Goal: Information Seeking & Learning: Learn about a topic

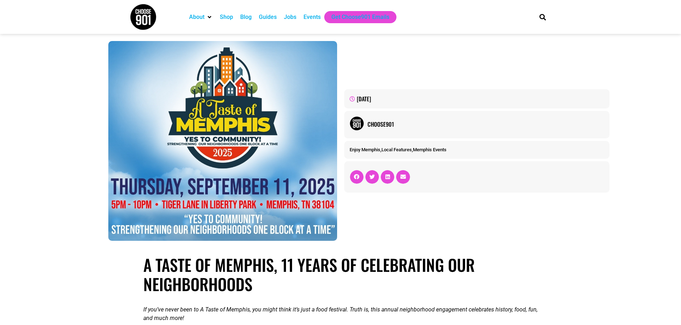
click at [264, 12] on div "Guides" at bounding box center [267, 17] width 25 height 12
click at [271, 15] on div "Guides" at bounding box center [268, 17] width 18 height 9
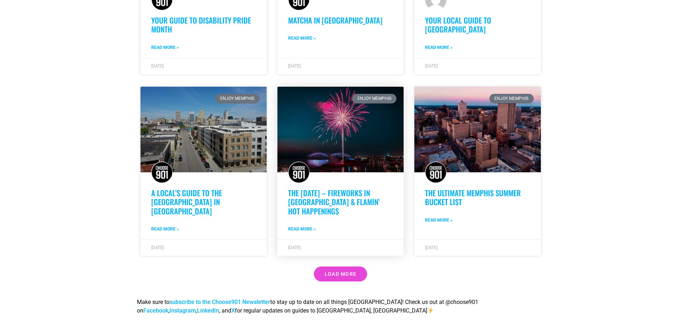
scroll to position [500, 0]
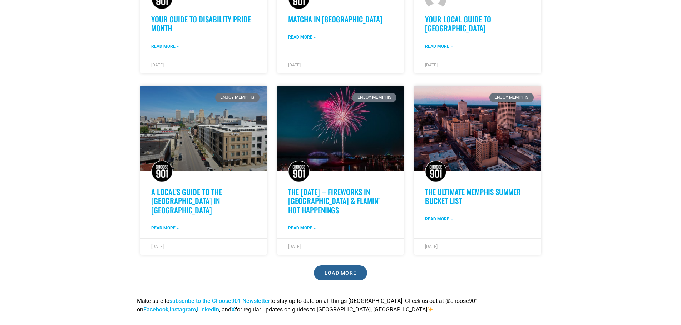
click at [344, 271] on span "Load More" at bounding box center [340, 273] width 32 height 5
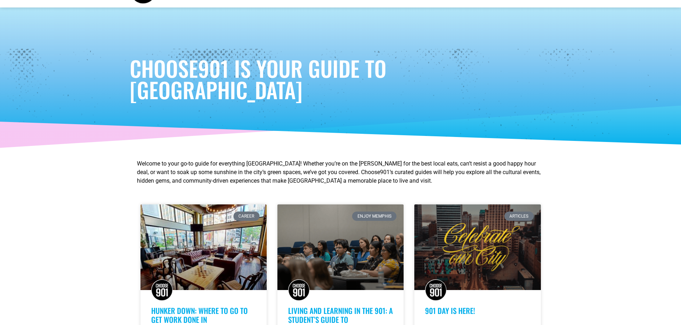
scroll to position [0, 0]
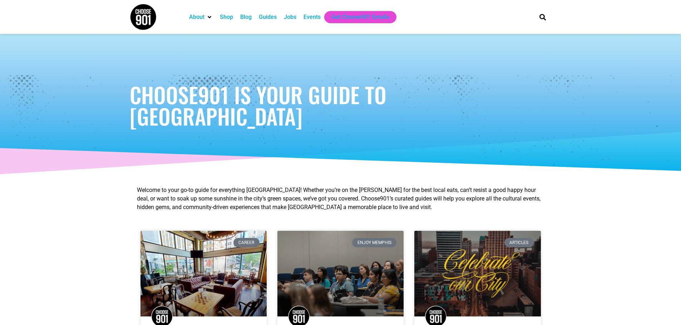
click at [268, 15] on div "Guides" at bounding box center [268, 17] width 18 height 9
click at [313, 16] on div "Events" at bounding box center [311, 17] width 17 height 9
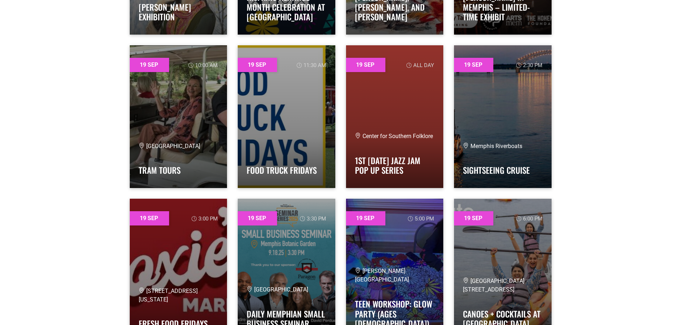
scroll to position [11326, 0]
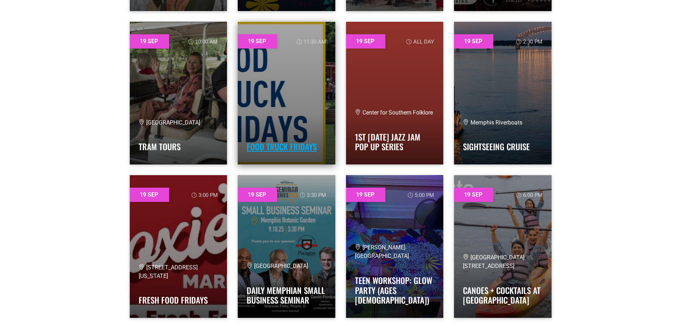
click at [289, 149] on link "Food Truck Fridays" at bounding box center [282, 147] width 70 height 12
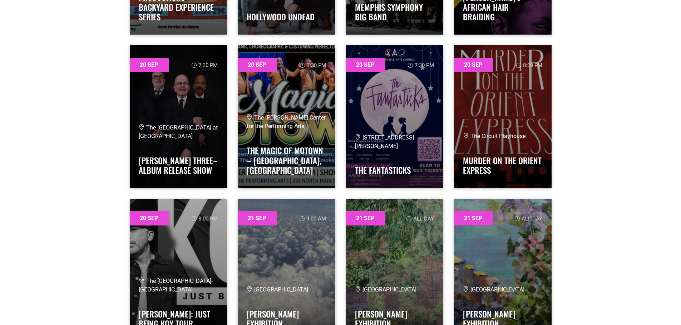
scroll to position [13863, 0]
